Goal: Task Accomplishment & Management: Use online tool/utility

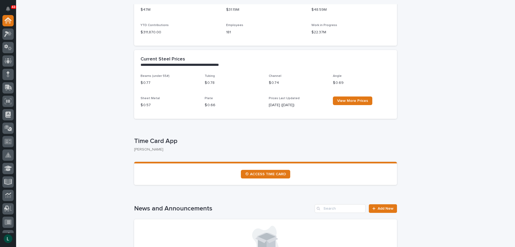
scroll to position [161, 0]
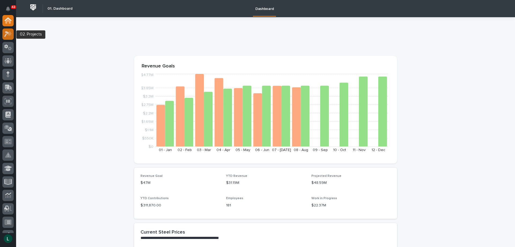
click at [9, 32] on icon at bounding box center [9, 33] width 5 height 5
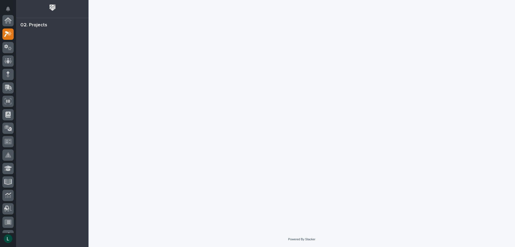
scroll to position [13, 0]
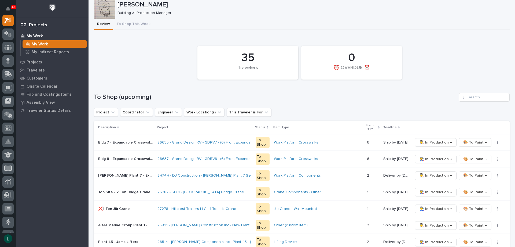
scroll to position [27, 0]
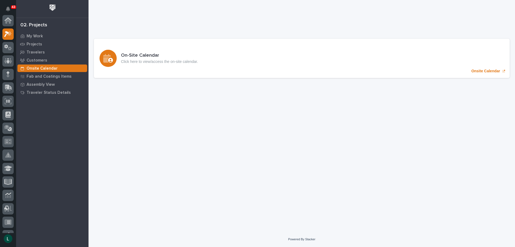
scroll to position [13, 0]
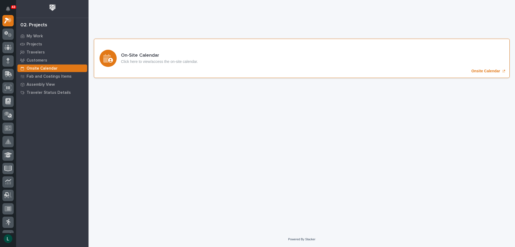
click at [111, 57] on icon "Onsite Calendar" at bounding box center [108, 58] width 10 height 9
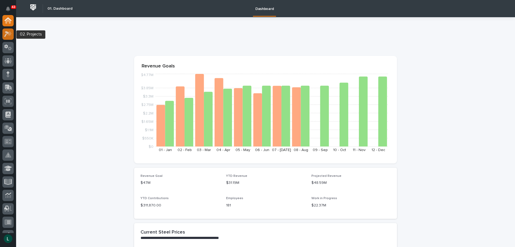
click at [10, 33] on icon at bounding box center [9, 33] width 5 height 5
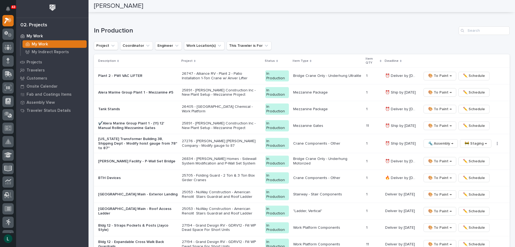
scroll to position [483, 0]
click at [436, 174] on span "🎨 To Paint →" at bounding box center [440, 177] width 24 height 6
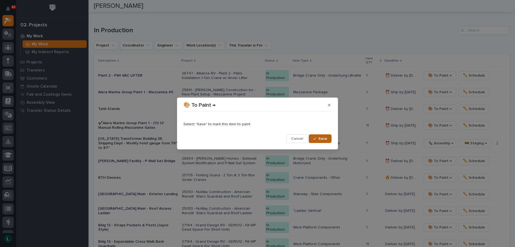
click at [324, 137] on span "Save" at bounding box center [322, 138] width 9 height 5
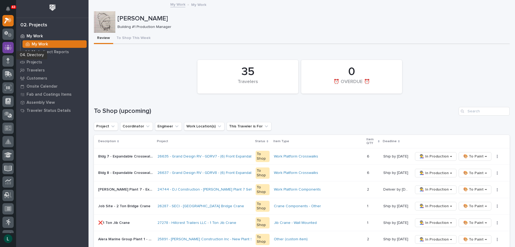
scroll to position [0, 0]
click at [8, 20] on icon at bounding box center [7, 20] width 5 height 5
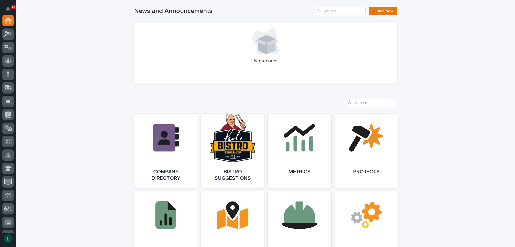
scroll to position [483, 0]
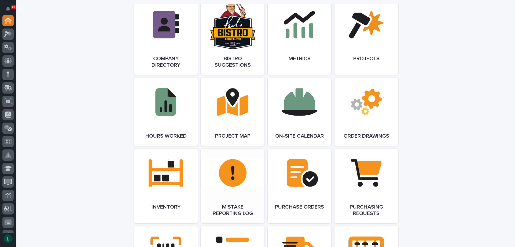
click at [234, 177] on link "Open Link" at bounding box center [233, 186] width 64 height 74
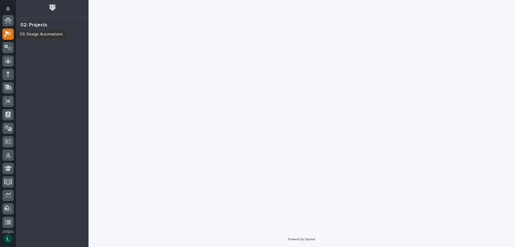
scroll to position [13, 0]
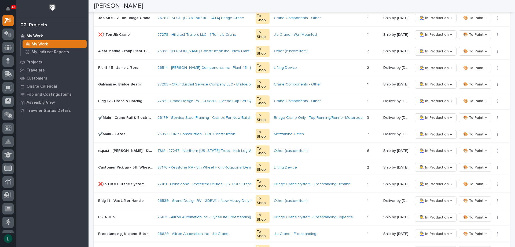
scroll to position [295, 0]
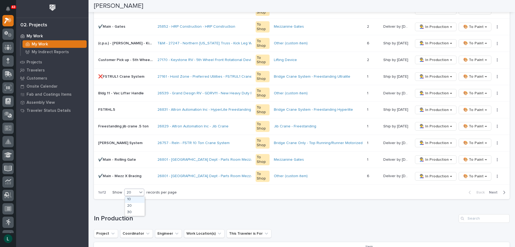
click at [131, 190] on div "20" at bounding box center [130, 192] width 13 height 6
click at [136, 211] on div "30" at bounding box center [135, 212] width 20 height 6
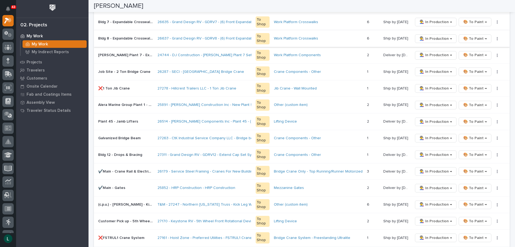
scroll to position [0, 0]
